Goal: Transaction & Acquisition: Obtain resource

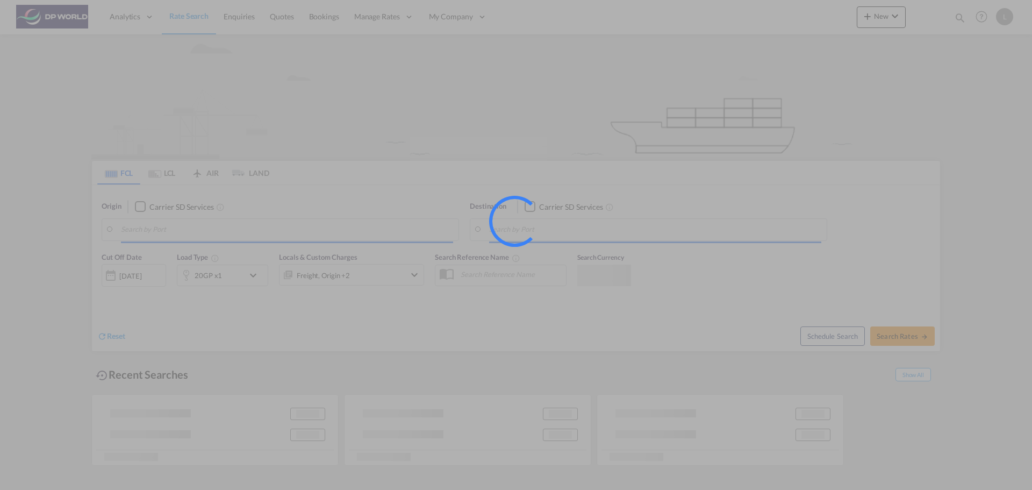
type input "[US_STATE], [GEOGRAPHIC_DATA], USNYC"
type input "Callao, PECLL"
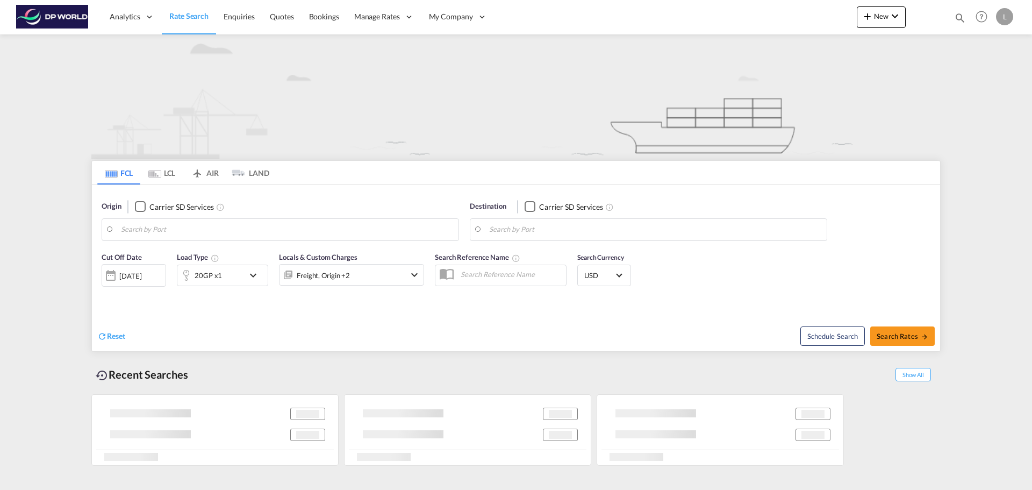
type input "[US_STATE], [GEOGRAPHIC_DATA], USNYC"
type input "Callao, PECLL"
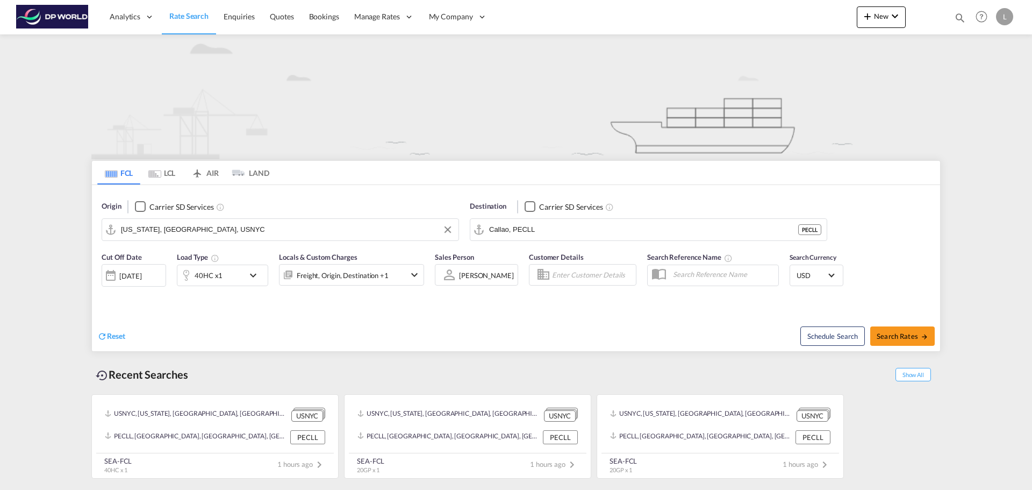
click at [197, 228] on input "[US_STATE], [GEOGRAPHIC_DATA], USNYC" at bounding box center [287, 230] width 332 height 16
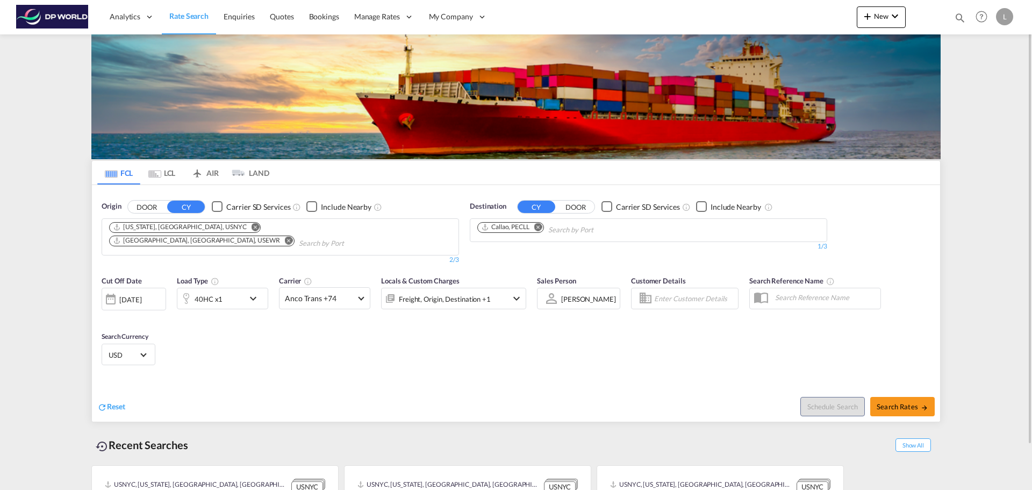
click at [288, 236] on md-icon "Remove" at bounding box center [289, 240] width 8 height 8
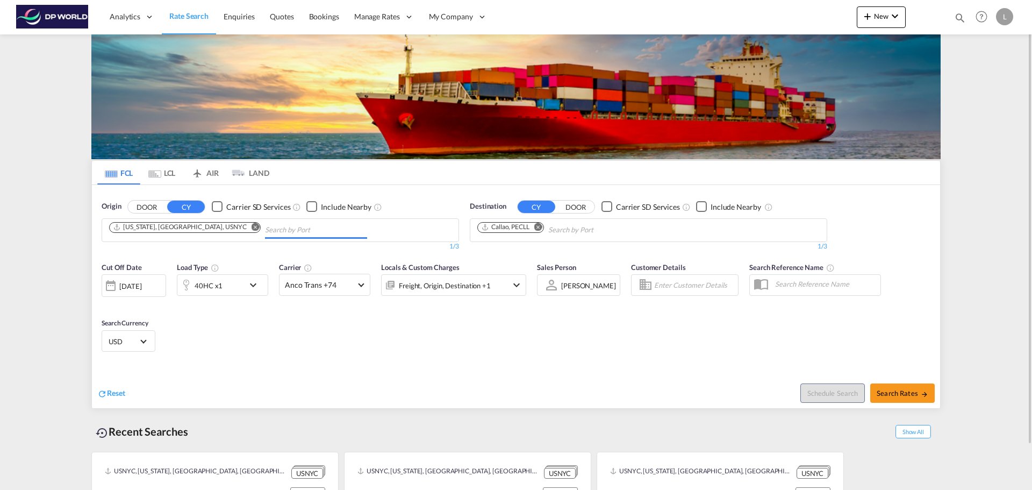
click at [252, 227] on md-icon "Remove" at bounding box center [256, 227] width 8 height 8
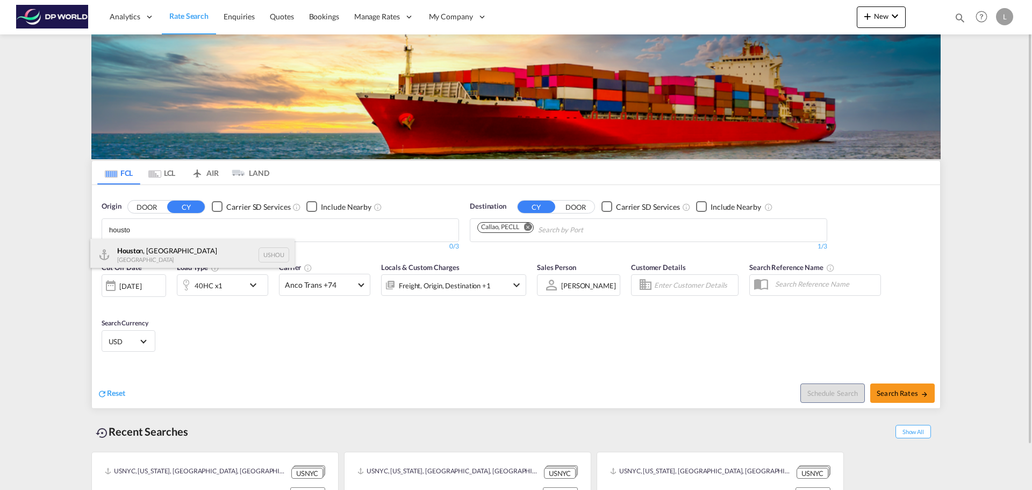
type input "housto"
click at [163, 249] on div "Housto n, [GEOGRAPHIC_DATA] [GEOGRAPHIC_DATA] USHOU" at bounding box center [192, 255] width 204 height 32
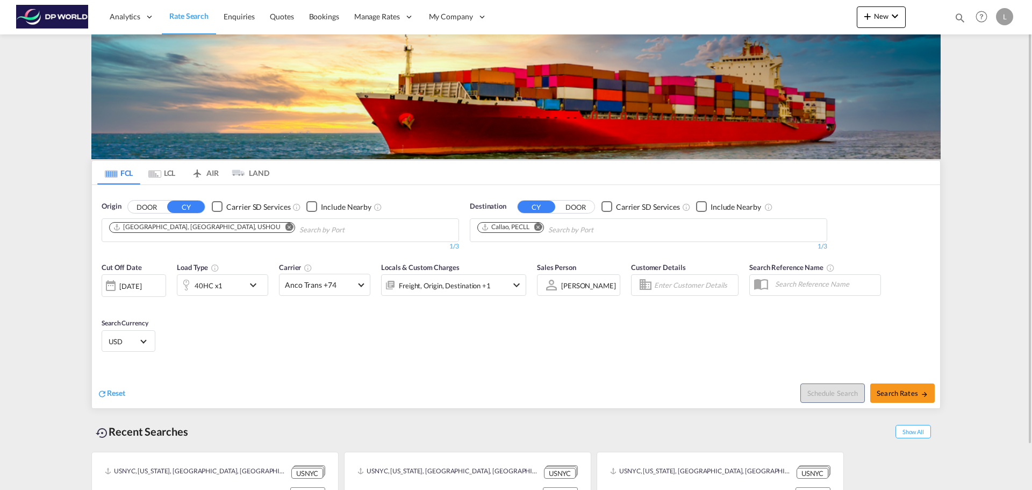
click at [541, 225] on md-icon "Remove" at bounding box center [538, 227] width 8 height 8
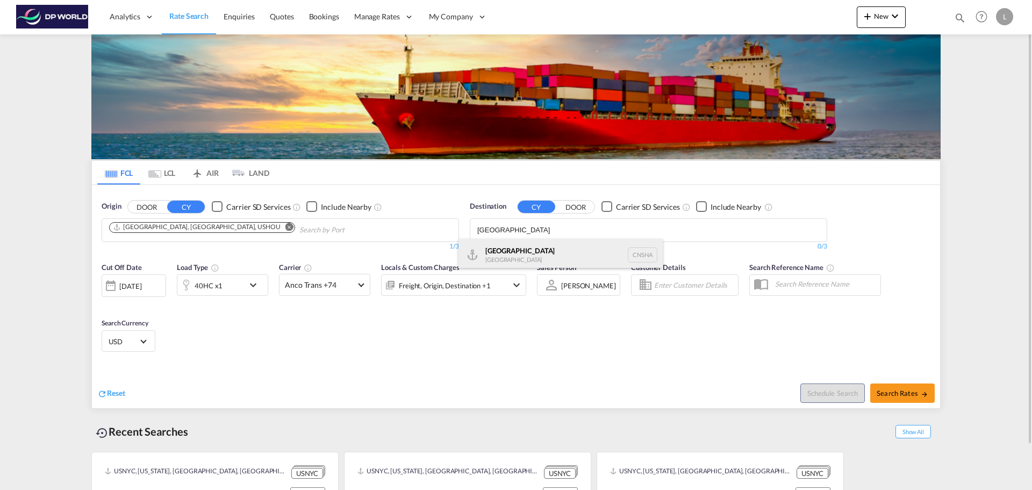
type input "[GEOGRAPHIC_DATA]"
click at [501, 255] on div "Shanghai [GEOGRAPHIC_DATA] [GEOGRAPHIC_DATA]" at bounding box center [561, 255] width 204 height 32
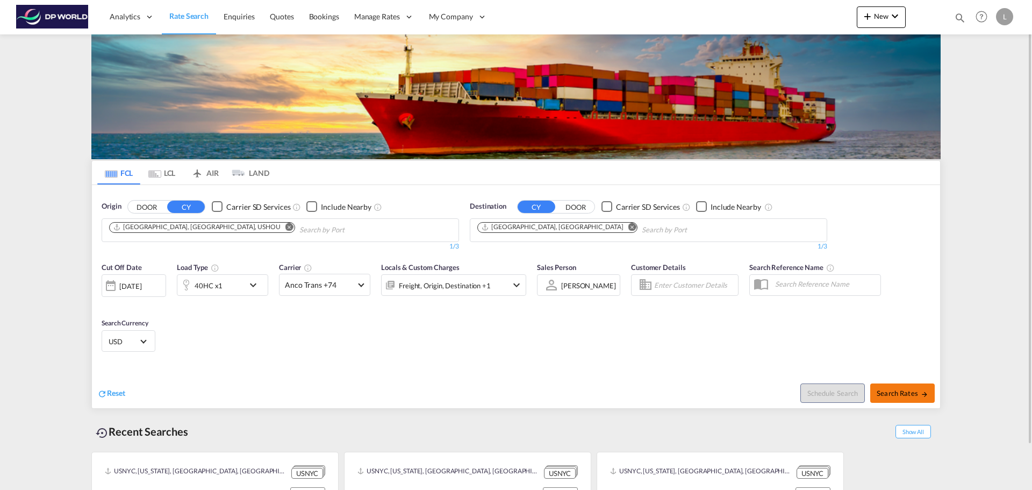
click at [890, 394] on span "Search Rates" at bounding box center [903, 393] width 52 height 9
type input "USHOU to CNSHA / [DATE]"
